Goal: Information Seeking & Learning: Learn about a topic

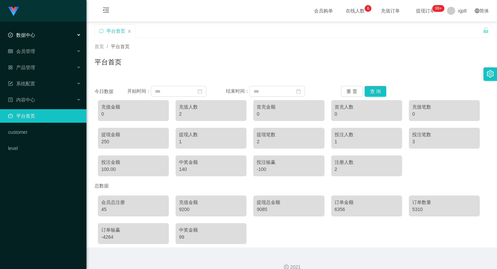
click at [38, 32] on div "数据中心" at bounding box center [43, 34] width 86 height 13
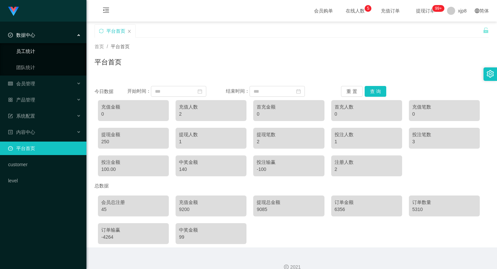
click at [32, 50] on link "员工统计" at bounding box center [48, 51] width 65 height 13
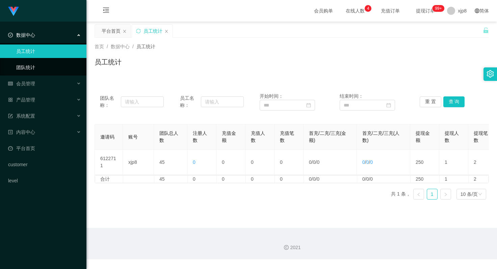
click at [33, 63] on link "团队统计" at bounding box center [48, 67] width 65 height 13
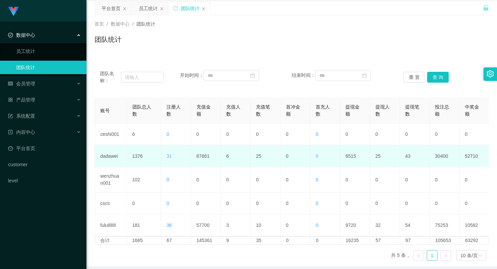
click at [207, 156] on td "87661" at bounding box center [206, 156] width 30 height 22
click at [204, 156] on td "87661" at bounding box center [206, 156] width 30 height 22
click at [170, 155] on span "31" at bounding box center [168, 156] width 5 height 5
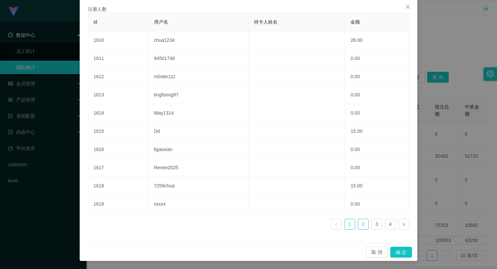
click at [361, 223] on link "2" at bounding box center [363, 224] width 10 height 10
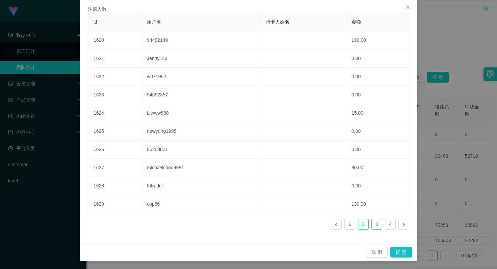
click at [373, 223] on link "3" at bounding box center [376, 224] width 10 height 10
click at [391, 224] on link "4" at bounding box center [390, 224] width 10 height 10
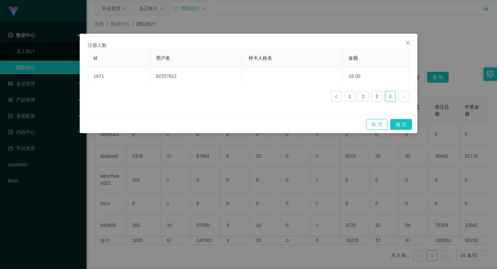
click at [380, 123] on button "取 消" at bounding box center [377, 124] width 22 height 11
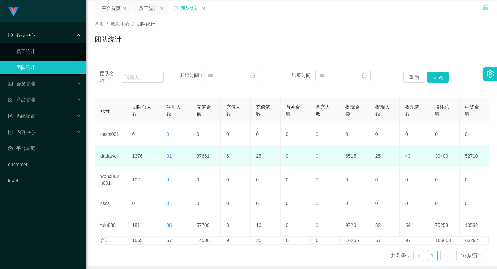
click at [316, 156] on span "0" at bounding box center [316, 156] width 3 height 5
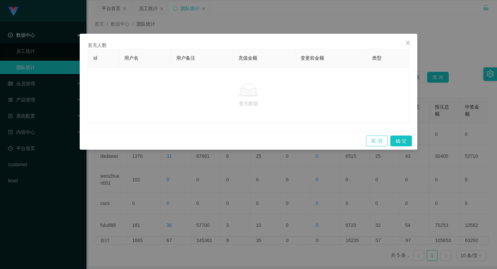
click at [371, 139] on button "取 消" at bounding box center [377, 141] width 22 height 11
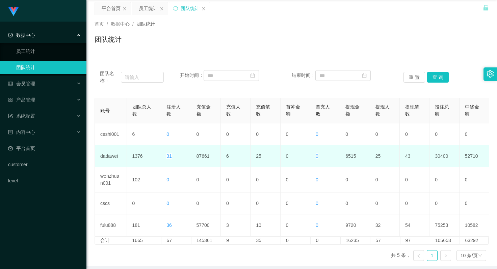
click at [203, 156] on td "87661" at bounding box center [206, 156] width 30 height 22
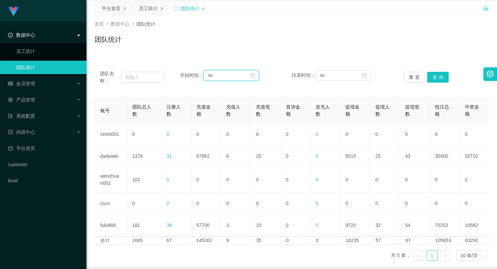
click at [250, 77] on input at bounding box center [230, 75] width 55 height 11
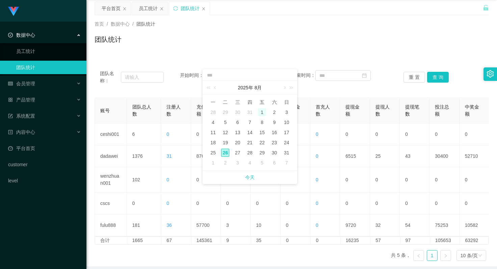
click at [262, 111] on div "1" at bounding box center [262, 112] width 8 height 8
type input "**********"
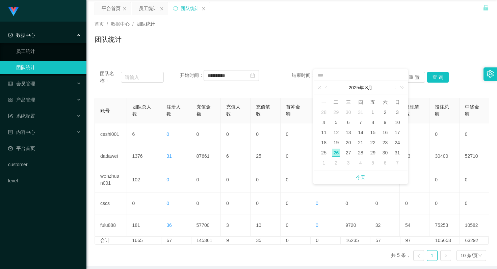
click at [338, 151] on div "26" at bounding box center [336, 153] width 8 height 8
type input "**********"
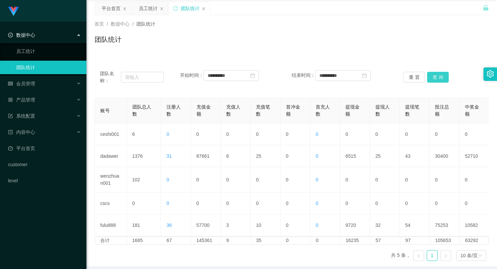
click at [432, 80] on button "查 询" at bounding box center [438, 77] width 22 height 11
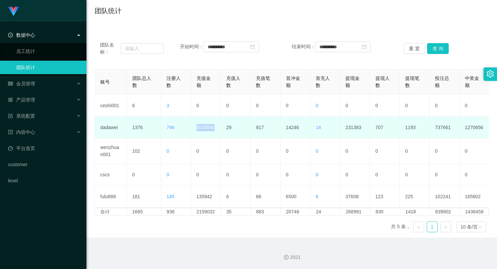
drag, startPoint x: 197, startPoint y: 122, endPoint x: 214, endPoint y: 121, distance: 17.5
click at [214, 121] on td "2023090" at bounding box center [206, 128] width 30 height 22
click at [207, 121] on td "2023090" at bounding box center [206, 128] width 30 height 22
click at [199, 124] on td "2023090" at bounding box center [206, 128] width 30 height 22
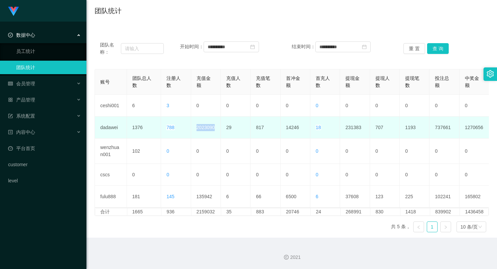
click at [199, 124] on td "2023090" at bounding box center [206, 128] width 30 height 22
click at [204, 122] on td "2023090" at bounding box center [206, 128] width 30 height 22
click at [209, 120] on td "2023090" at bounding box center [206, 128] width 30 height 22
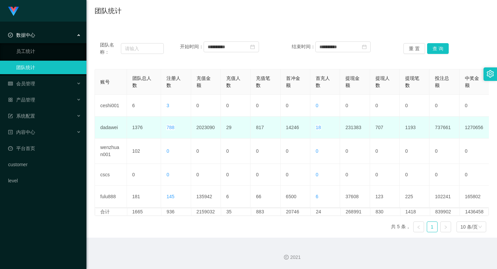
click at [353, 122] on td "231383" at bounding box center [355, 128] width 30 height 22
click at [353, 123] on td "231383" at bounding box center [355, 128] width 30 height 22
click at [347, 123] on td "231383" at bounding box center [355, 128] width 30 height 22
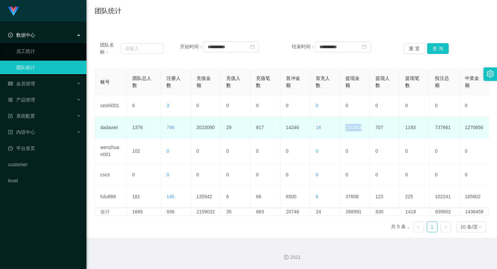
click at [347, 123] on td "231383" at bounding box center [355, 128] width 30 height 22
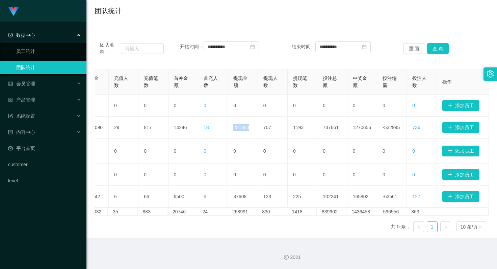
scroll to position [0, 75]
